Goal: Information Seeking & Learning: Learn about a topic

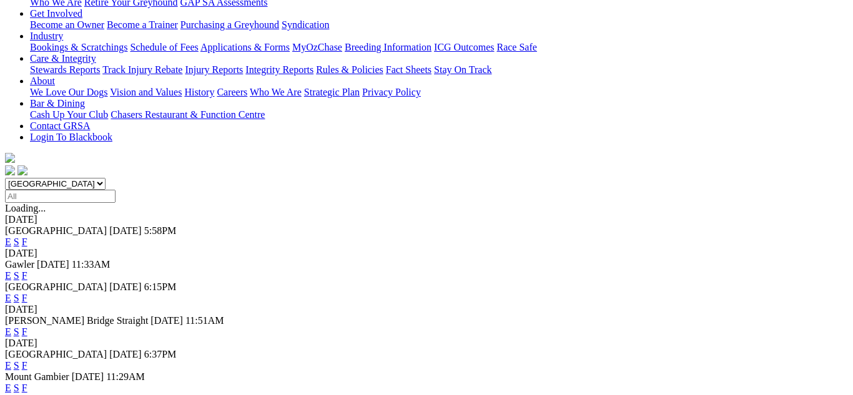
scroll to position [250, 0]
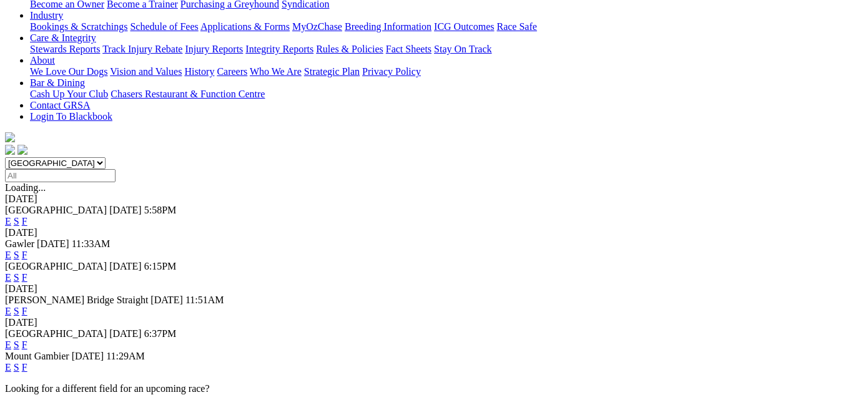
click at [27, 340] on link "F" at bounding box center [25, 345] width 6 height 11
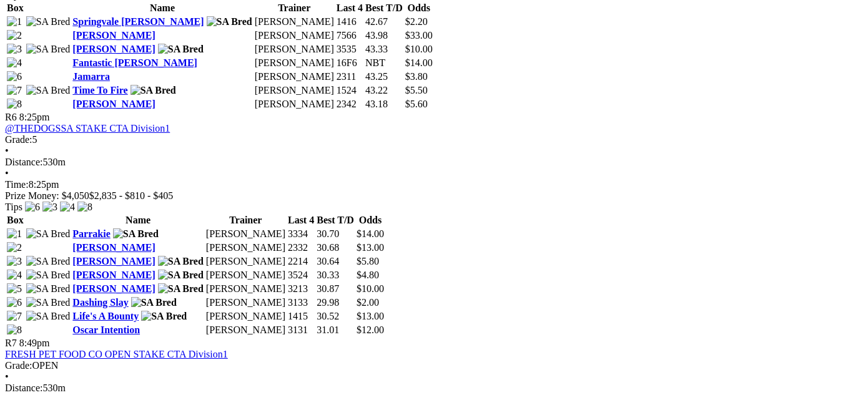
scroll to position [1549, 0]
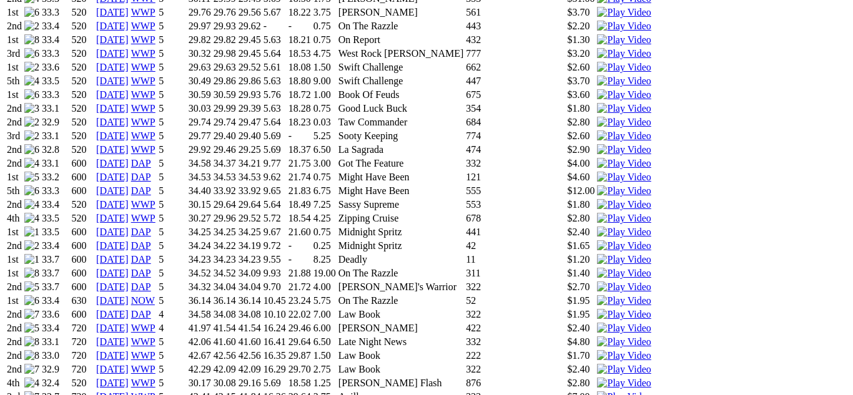
scroll to position [1049, 0]
